Goal: Communication & Community: Answer question/provide support

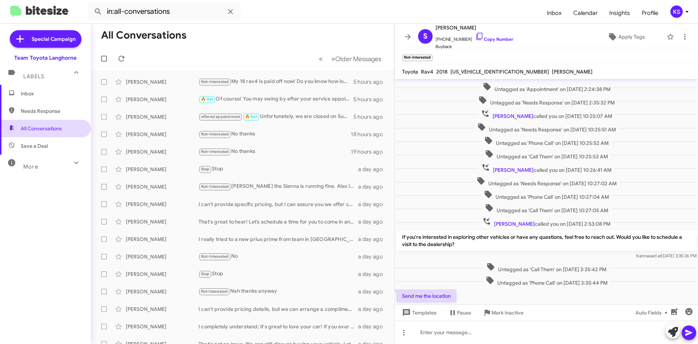
scroll to position [138, 0]
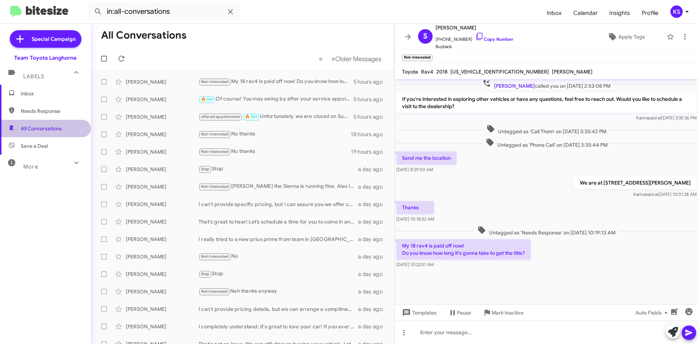
click at [49, 130] on span "All Conversations" at bounding box center [41, 128] width 41 height 7
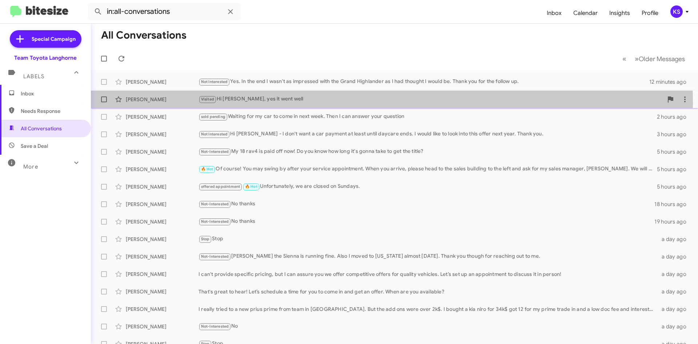
click at [283, 103] on div "Visited Hi [PERSON_NAME], yes it went well" at bounding box center [431, 99] width 465 height 8
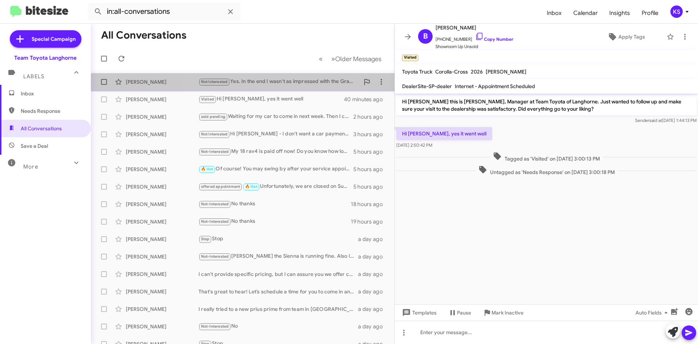
click at [267, 87] on div "[PERSON_NAME] Not Interested Yes. In the end I wasn't as impressed with the Gra…" at bounding box center [243, 82] width 292 height 15
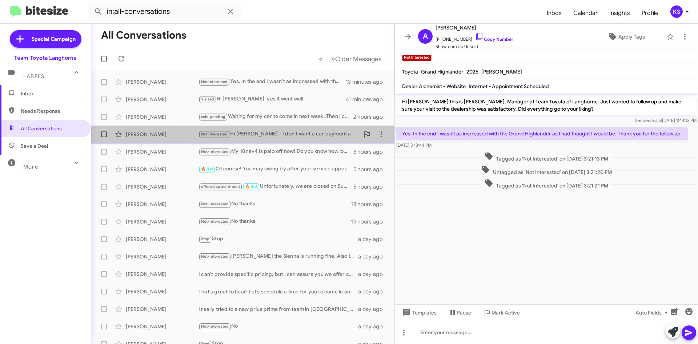
click at [254, 136] on div "Not Interested Hi [PERSON_NAME] - I don't want a car payment at least until day…" at bounding box center [279, 134] width 161 height 8
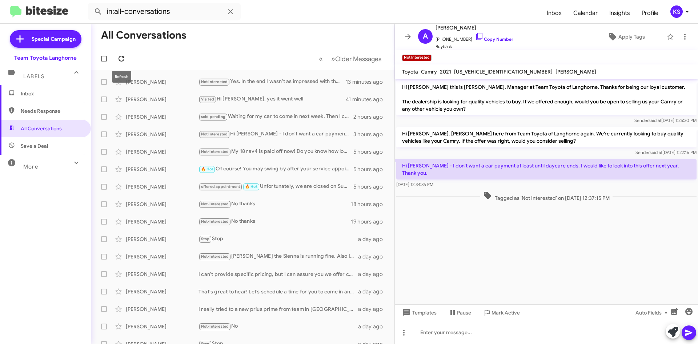
click at [125, 53] on button at bounding box center [121, 58] width 15 height 15
